Goal: Information Seeking & Learning: Compare options

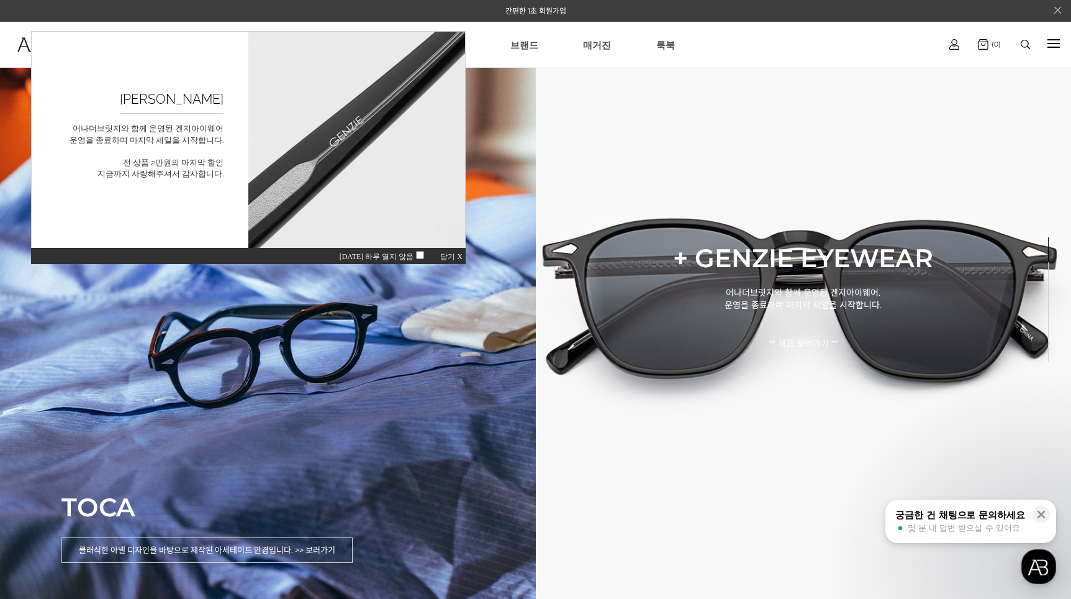
click at [454, 255] on span "닫기 X" at bounding box center [451, 256] width 22 height 9
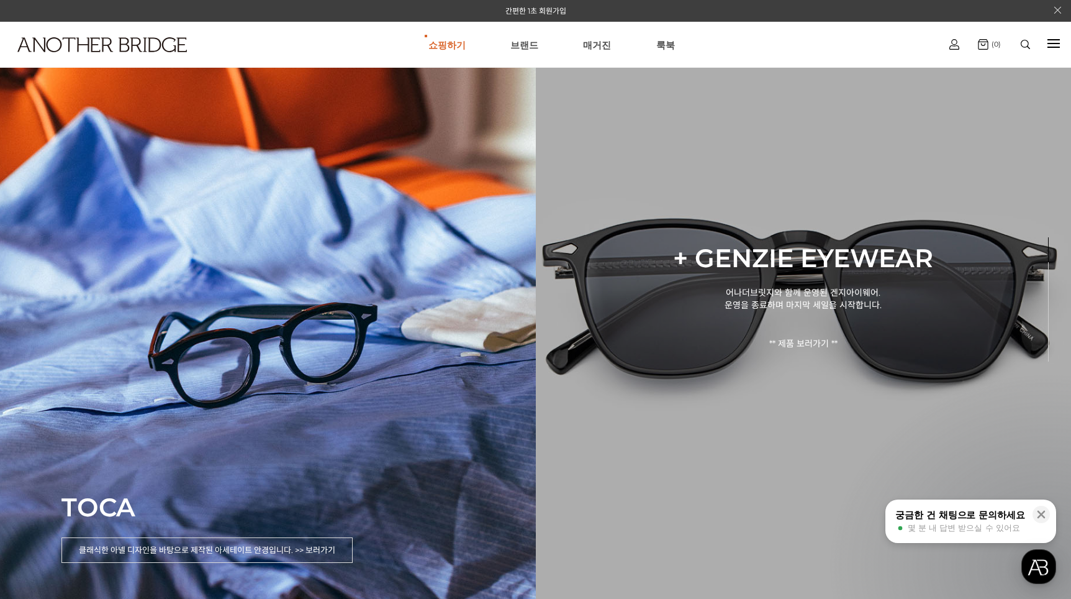
click at [709, 446] on div "+ GENZIE EYEWEAR 어나더브릿지와 함께 운영된 겐지아이웨어. 운영을 종료하며 마지막 세일을 시작합니다. ** 제품 보러가기 **" at bounding box center [804, 299] width 536 height 599
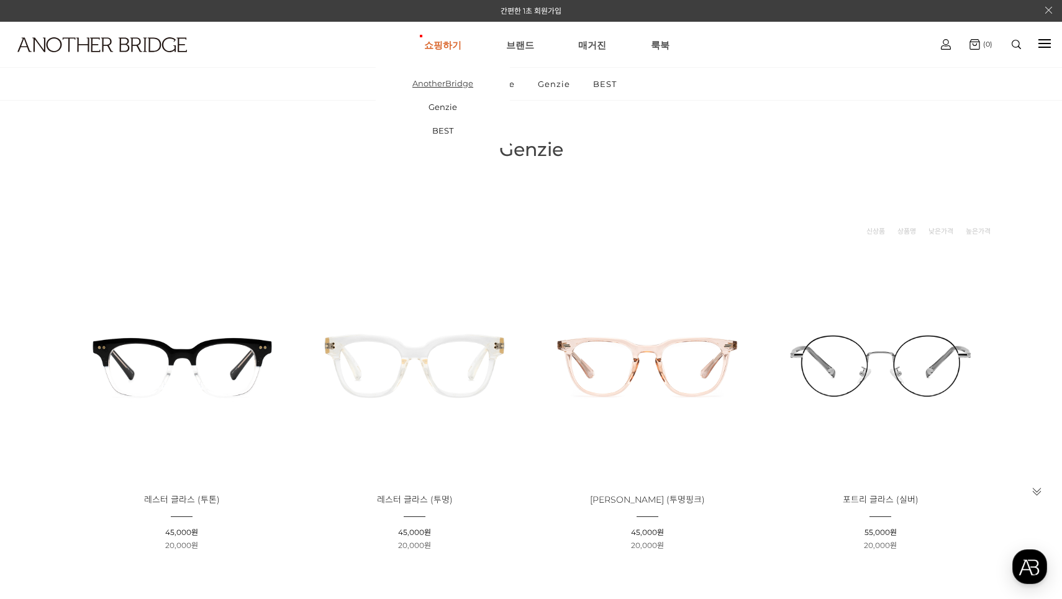
click at [449, 79] on link "AnotherBridge" at bounding box center [443, 83] width 134 height 24
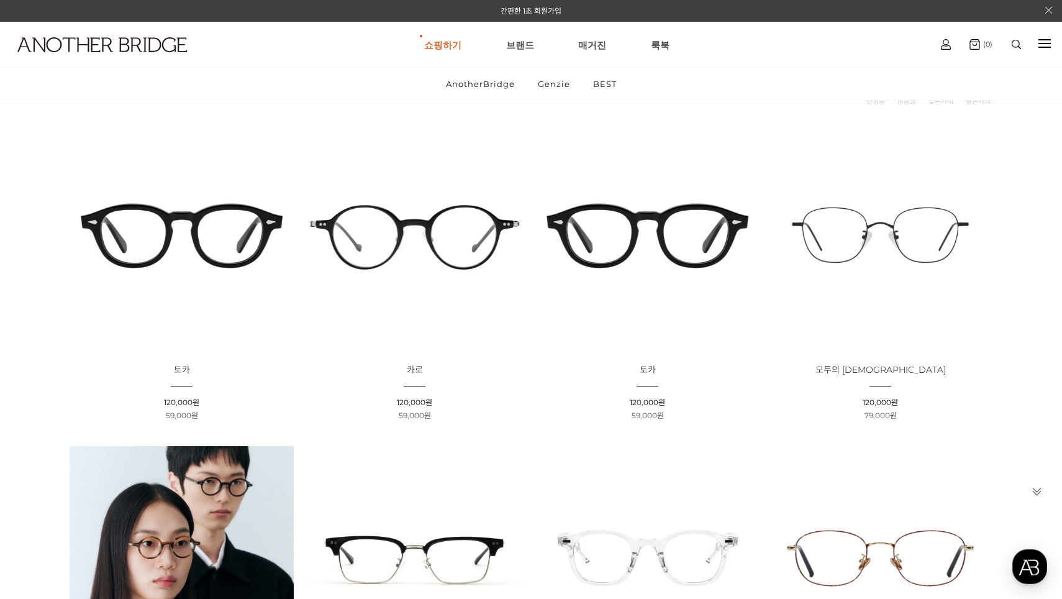
scroll to position [124, 0]
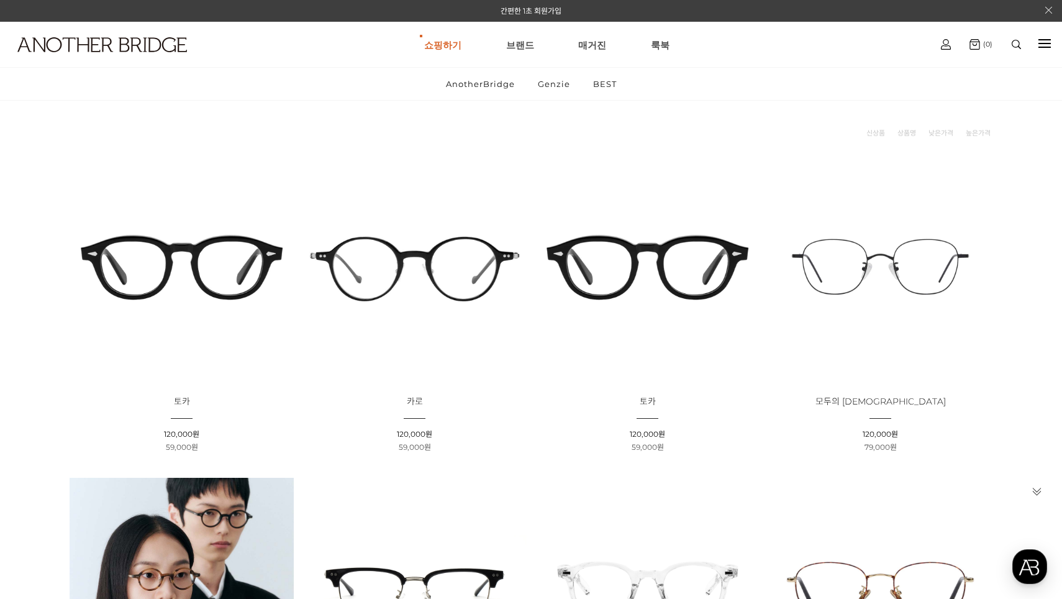
click at [191, 253] on img at bounding box center [182, 267] width 224 height 224
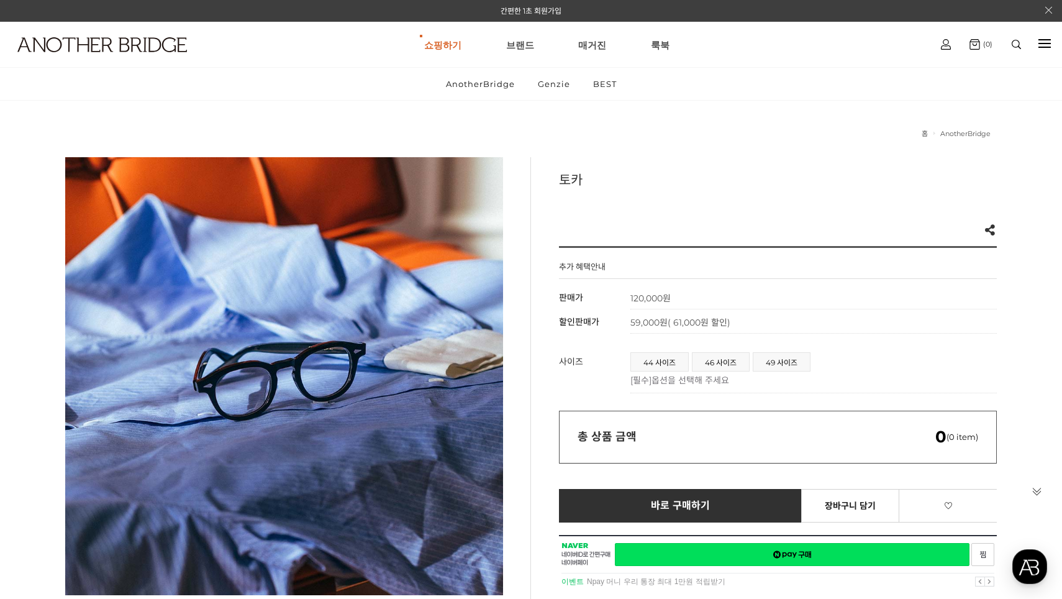
click at [682, 425] on div "총 상품 금액 0 (0 item)" at bounding box center [778, 436] width 438 height 53
click at [658, 363] on span "44 사이즈" at bounding box center [659, 362] width 57 height 18
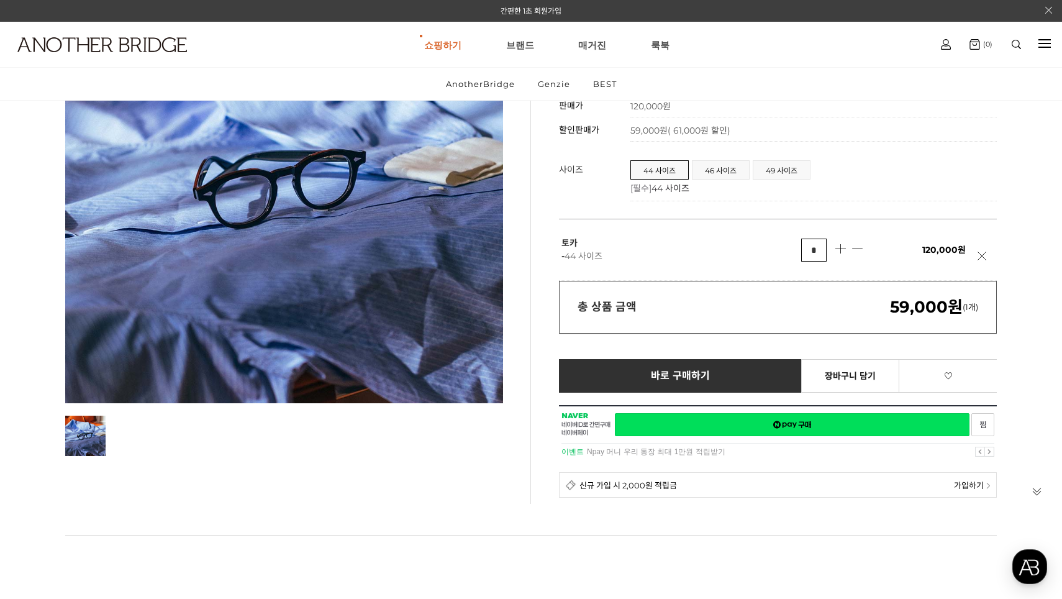
scroll to position [435, 0]
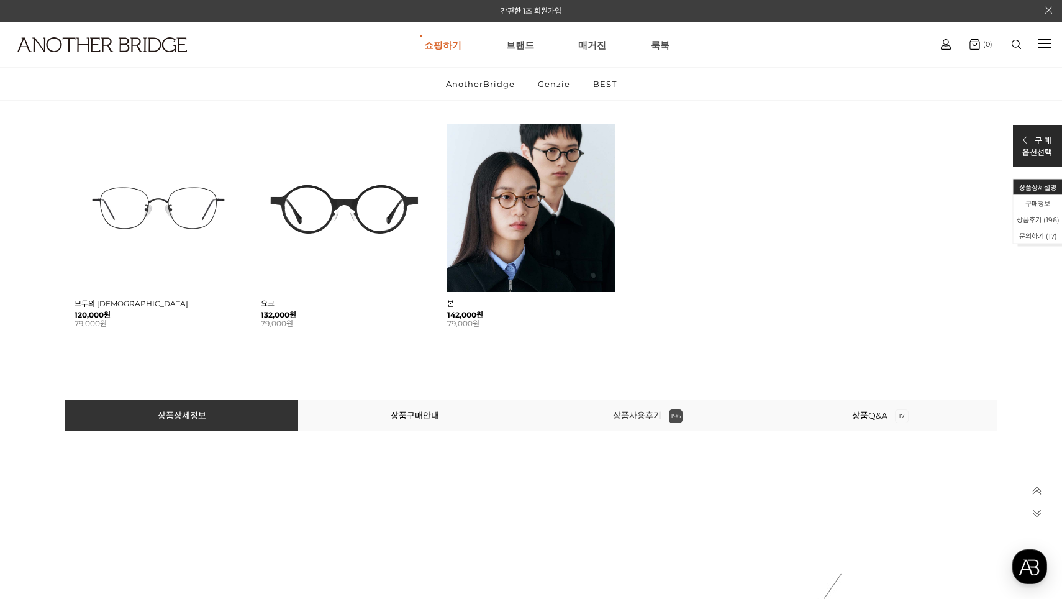
click at [650, 418] on link "상품사용후기 196" at bounding box center [648, 415] width 70 height 11
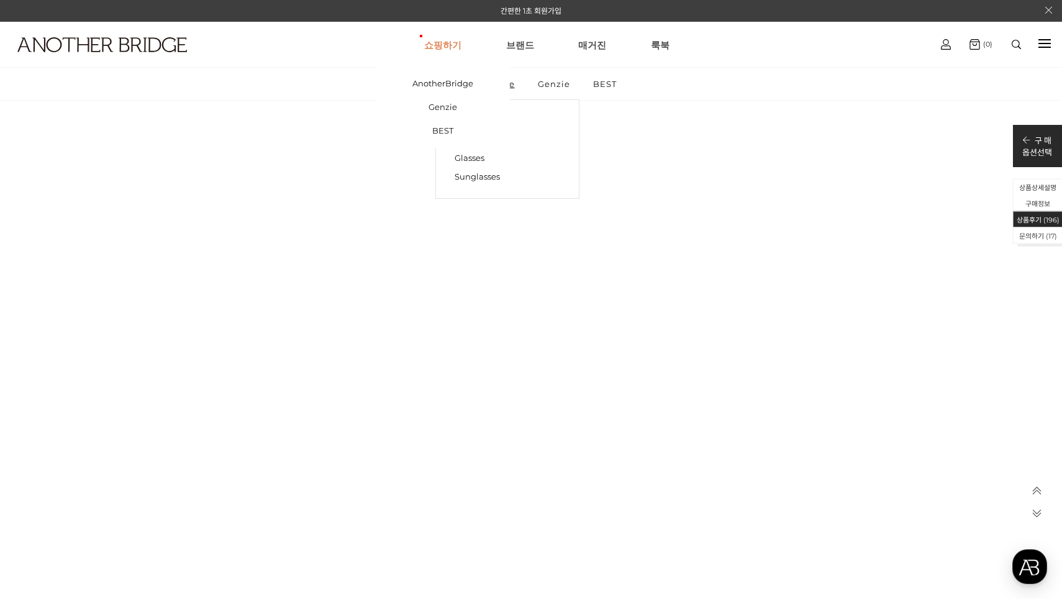
scroll to position [26807, 0]
click at [127, 49] on img at bounding box center [102, 44] width 170 height 15
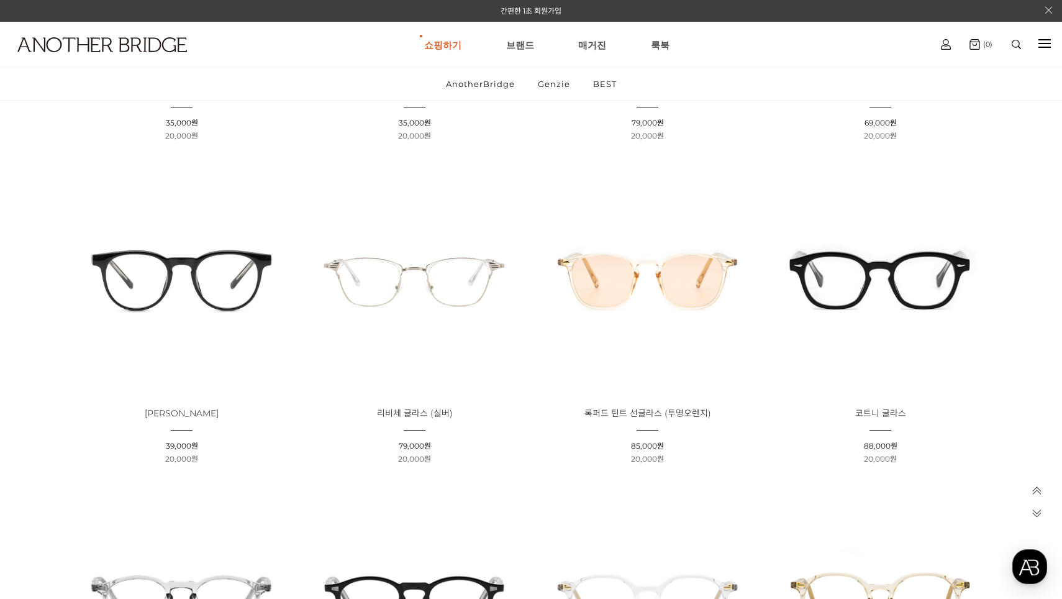
scroll to position [993, 0]
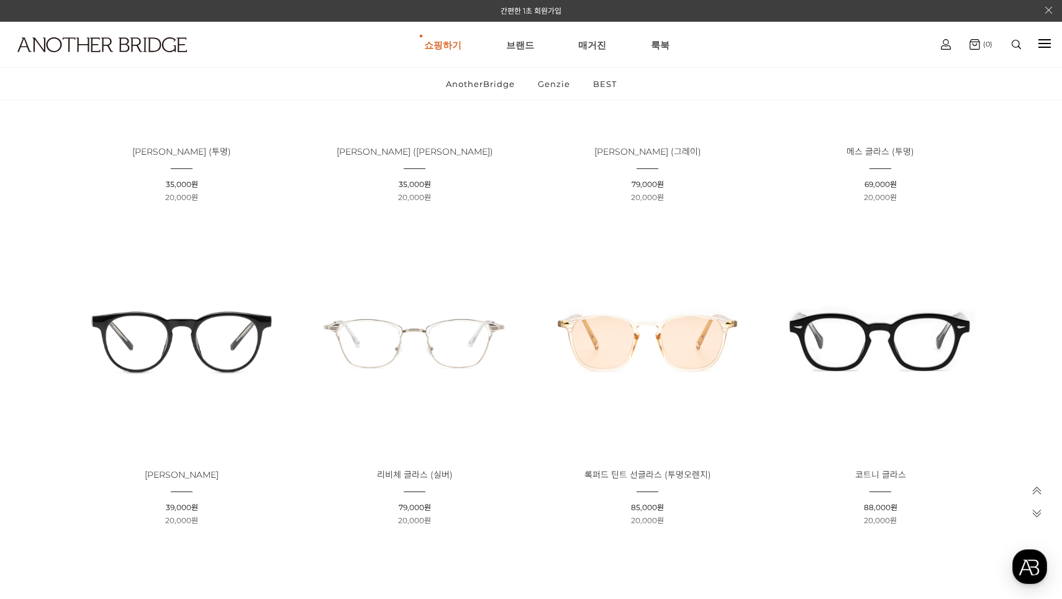
click at [861, 356] on img at bounding box center [880, 340] width 224 height 224
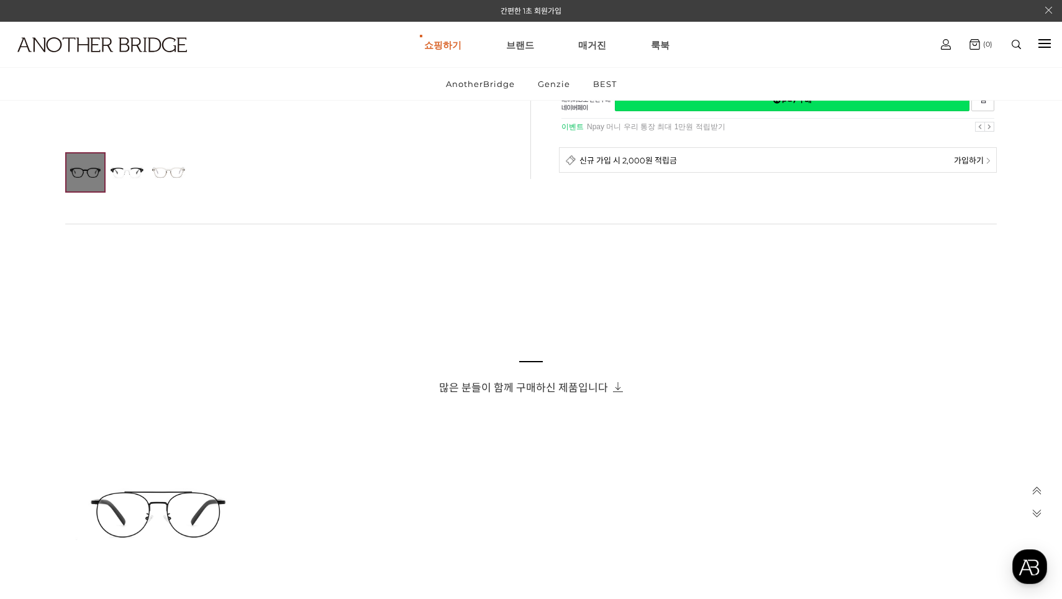
scroll to position [683, 0]
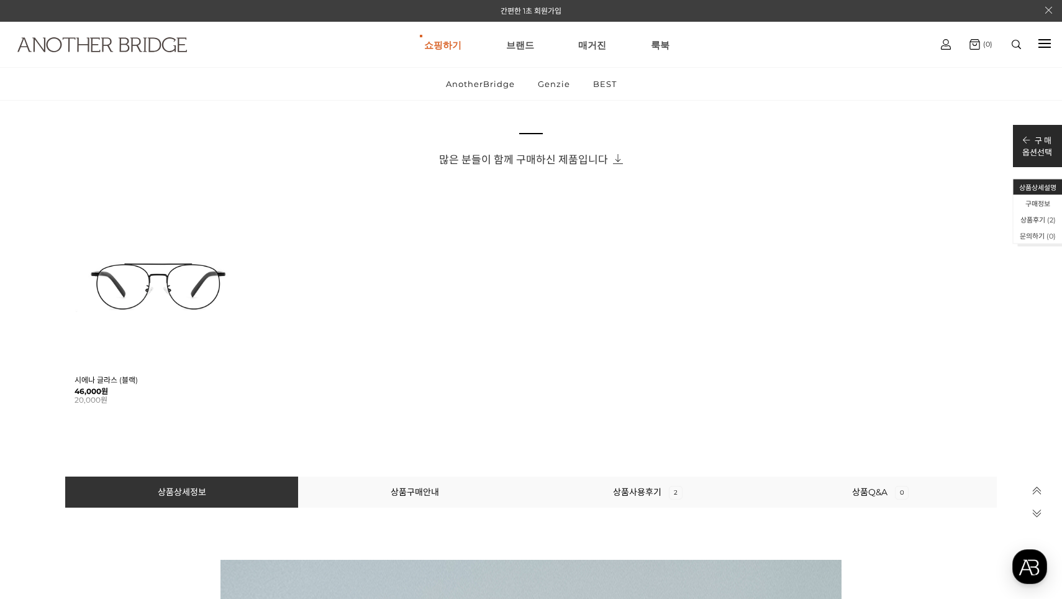
click at [86, 37] on img at bounding box center [102, 44] width 170 height 15
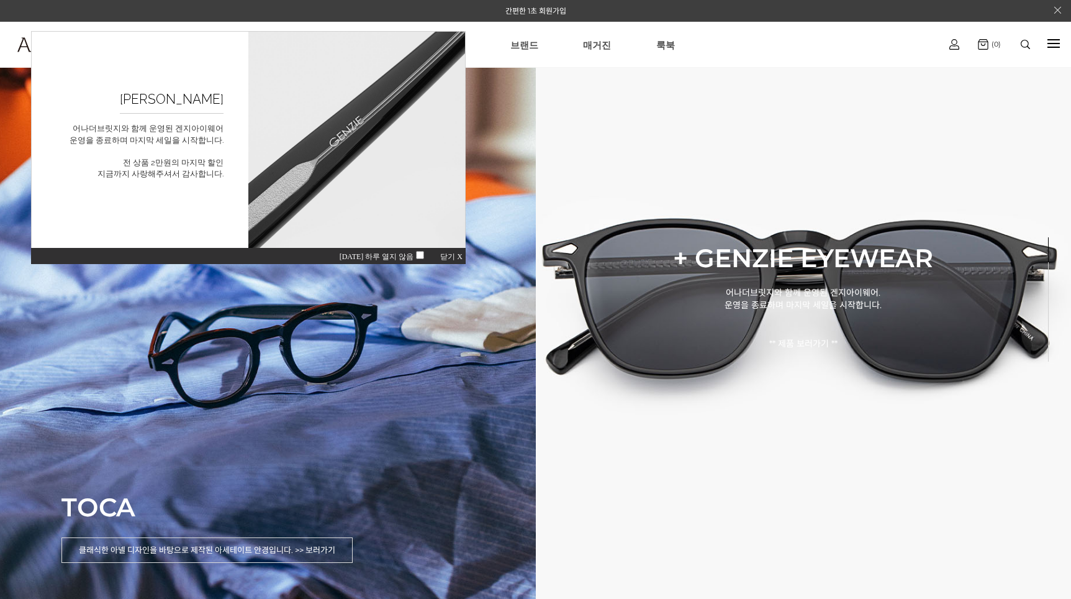
click at [452, 255] on span "닫기 X" at bounding box center [451, 256] width 22 height 9
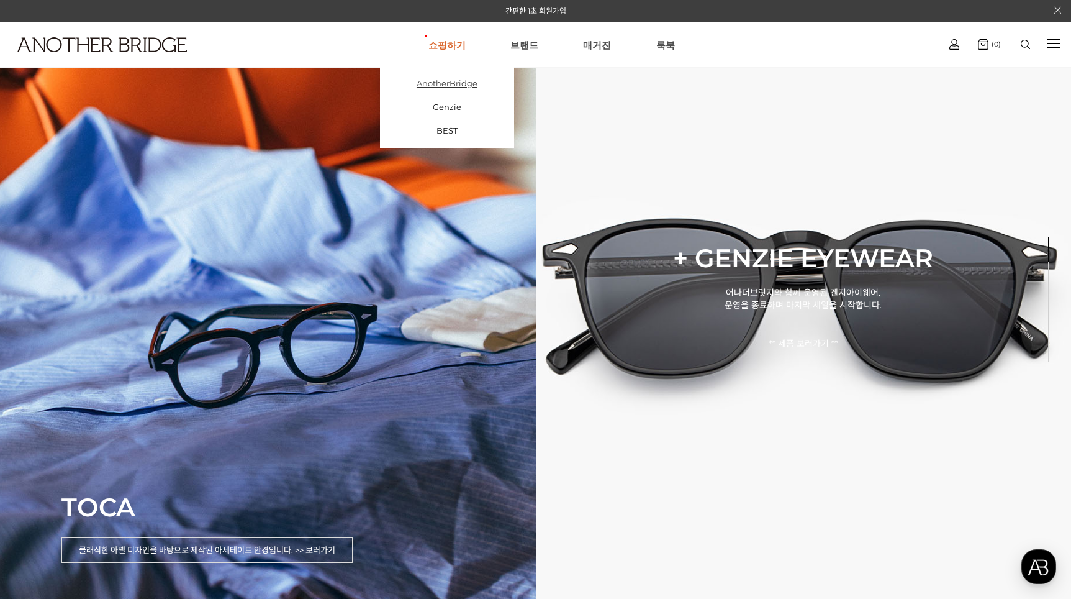
click at [465, 81] on link "AnotherBridge" at bounding box center [447, 83] width 134 height 24
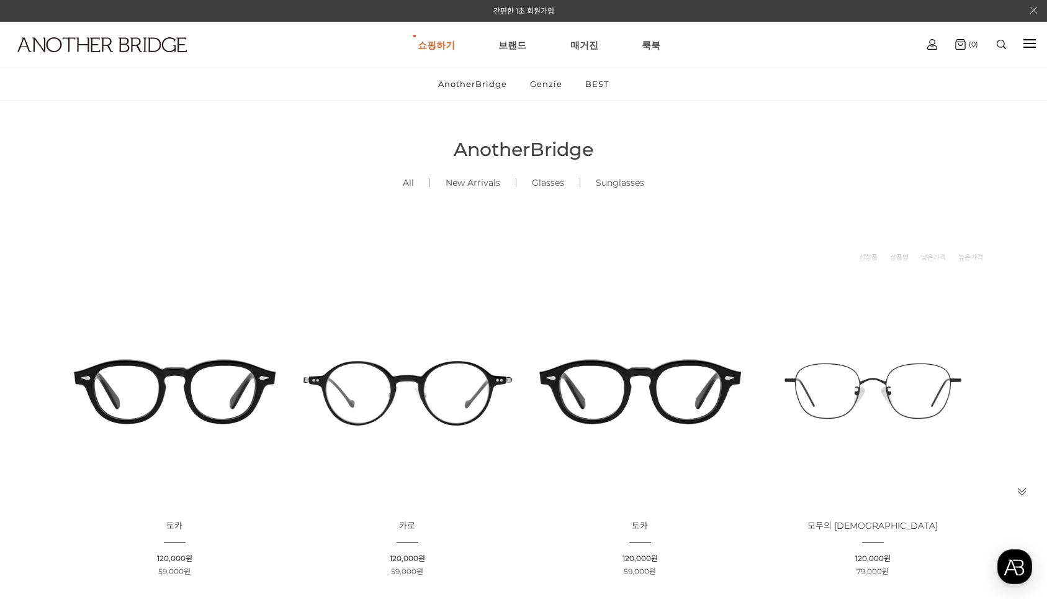
click at [228, 381] on img at bounding box center [175, 391] width 224 height 224
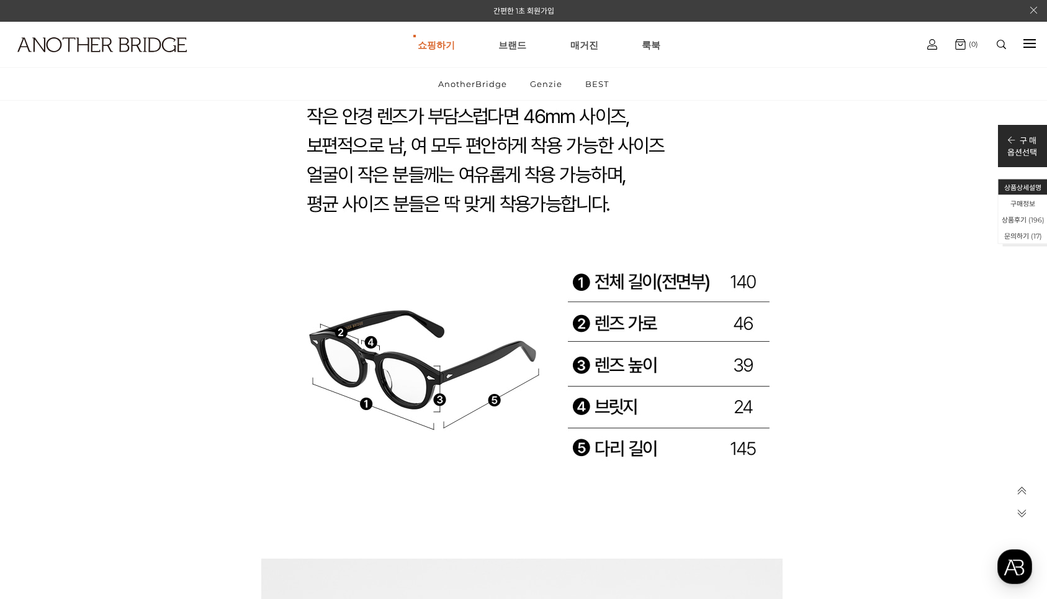
scroll to position [19496, 0]
